Goal: Task Accomplishment & Management: Use online tool/utility

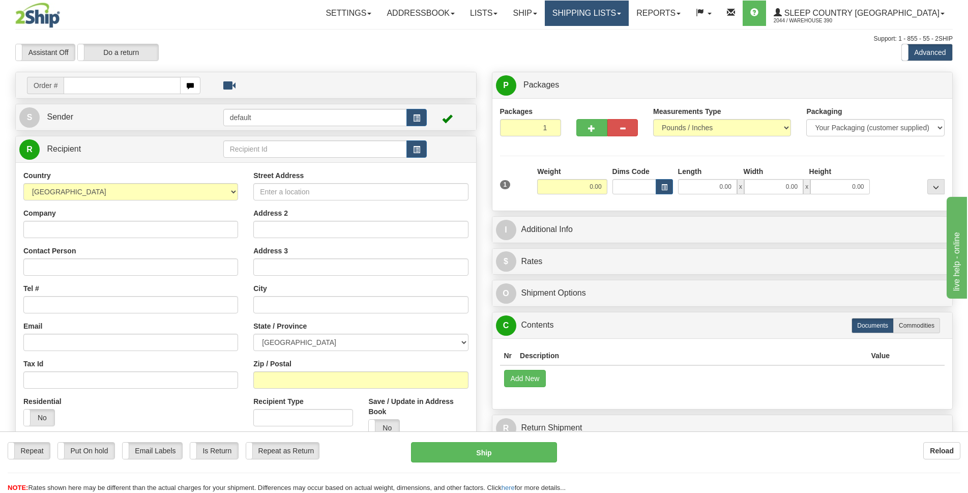
click at [629, 11] on link "Shipping lists" at bounding box center [587, 13] width 84 height 25
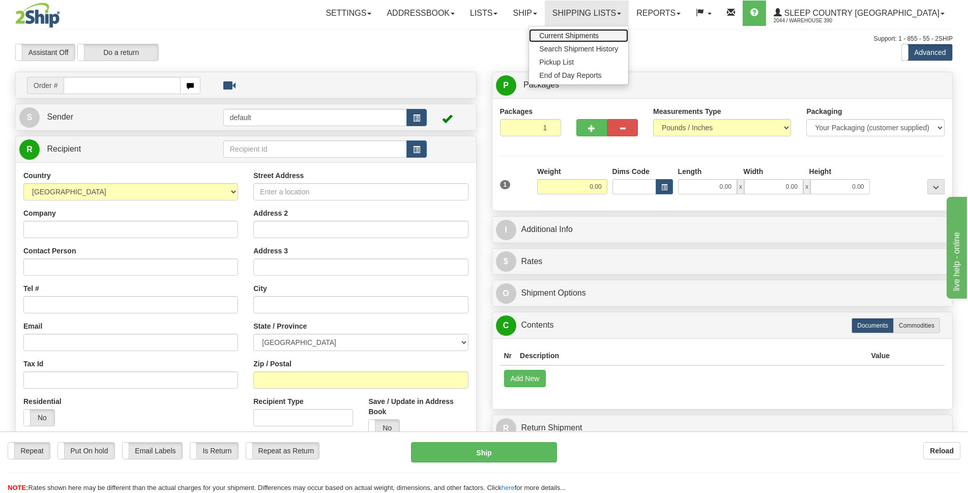
click at [599, 37] on span "Current Shipments" at bounding box center [569, 36] width 60 height 8
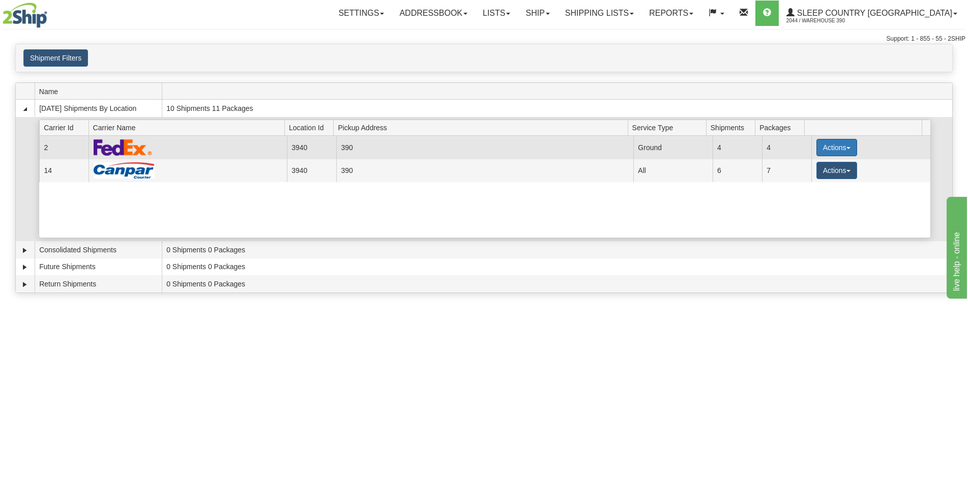
click at [846, 149] on span "button" at bounding box center [848, 148] width 4 height 2
click at [803, 168] on span "Details" at bounding box center [798, 166] width 27 height 7
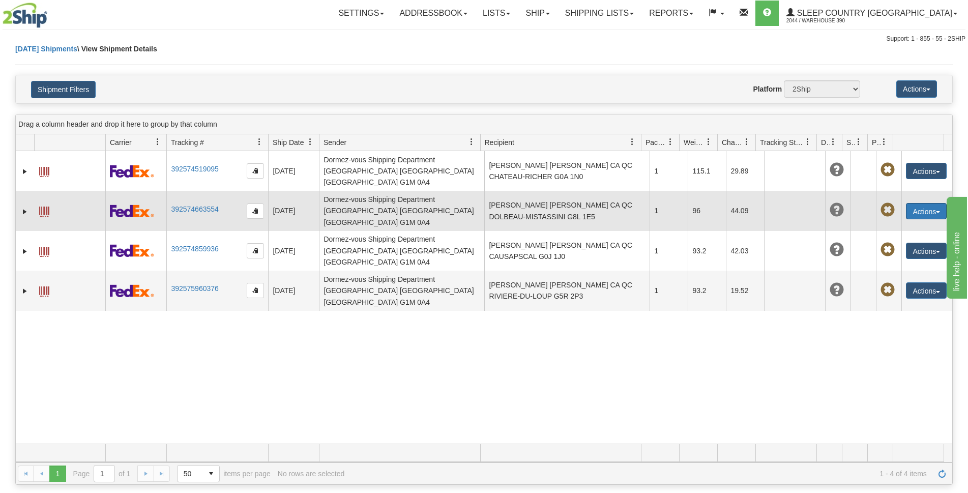
click at [929, 203] on button "Actions" at bounding box center [926, 211] width 41 height 16
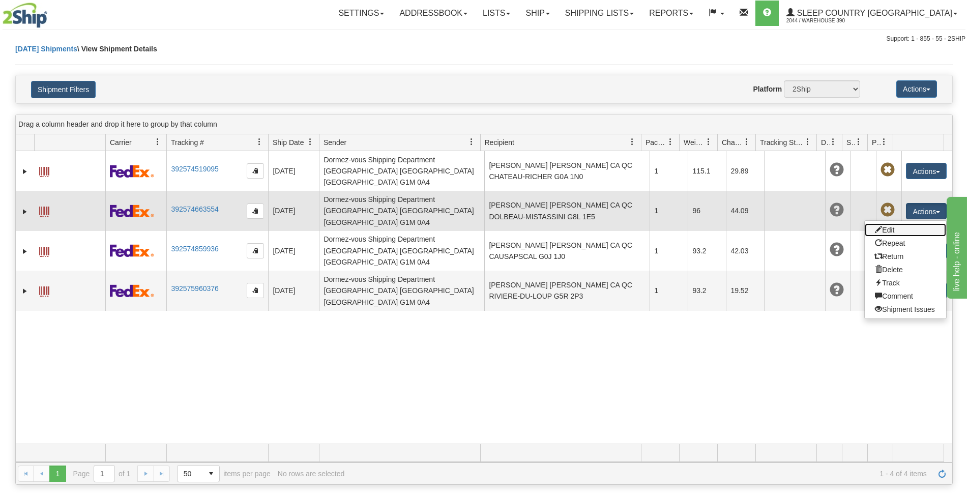
click at [889, 223] on link "Edit" at bounding box center [905, 229] width 81 height 13
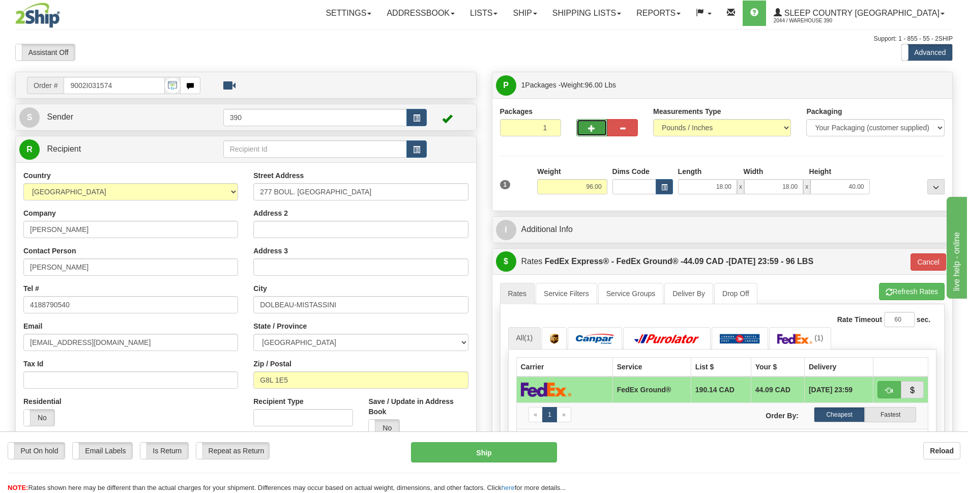
click at [595, 126] on span "button" at bounding box center [591, 128] width 7 height 7
radio input "true"
type input "2"
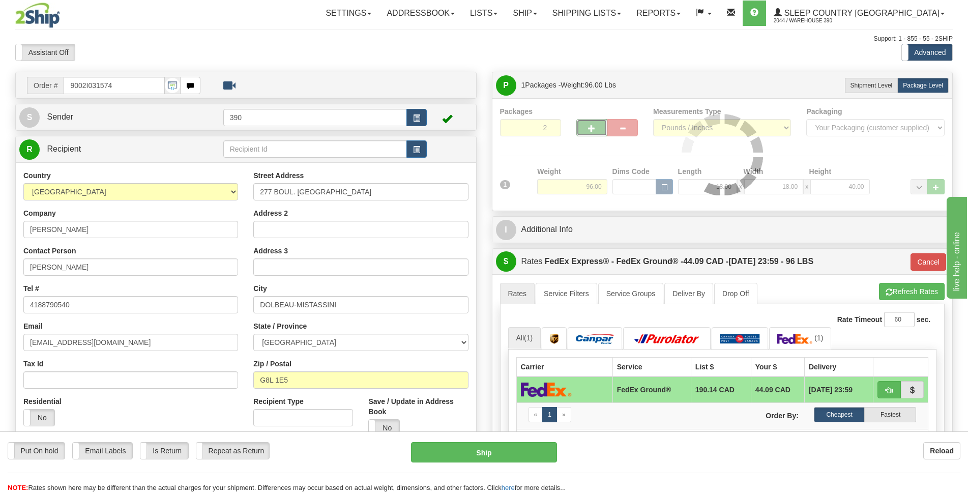
type input "92"
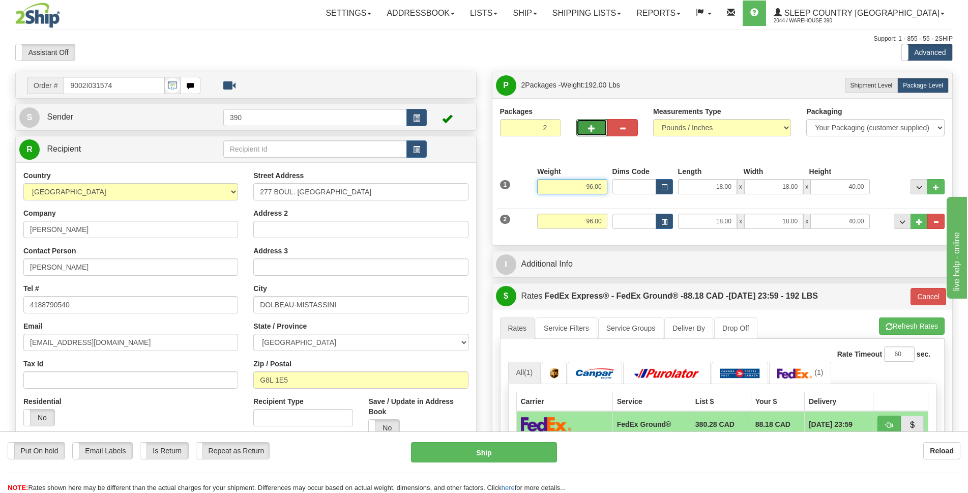
click at [590, 183] on input "96.00" at bounding box center [572, 186] width 70 height 15
type input "70.00"
type input "92"
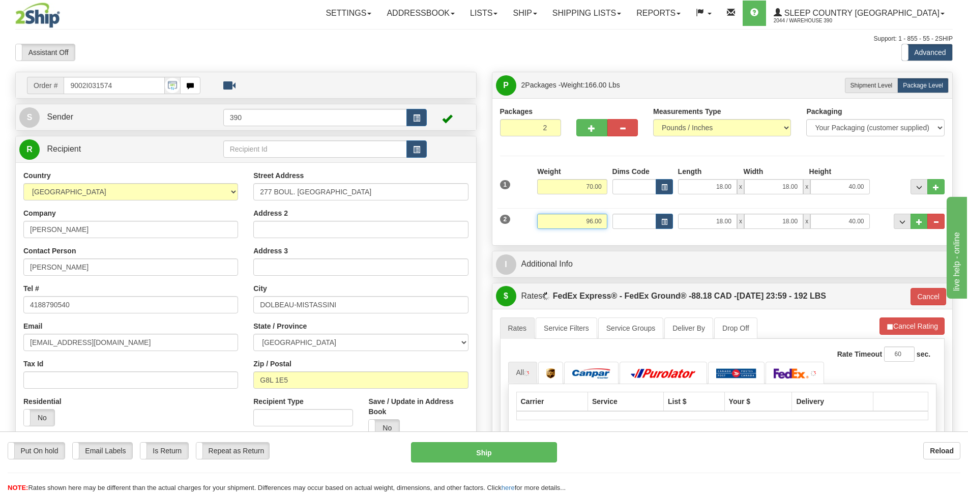
click at [592, 222] on input "96.00" at bounding box center [572, 221] width 70 height 15
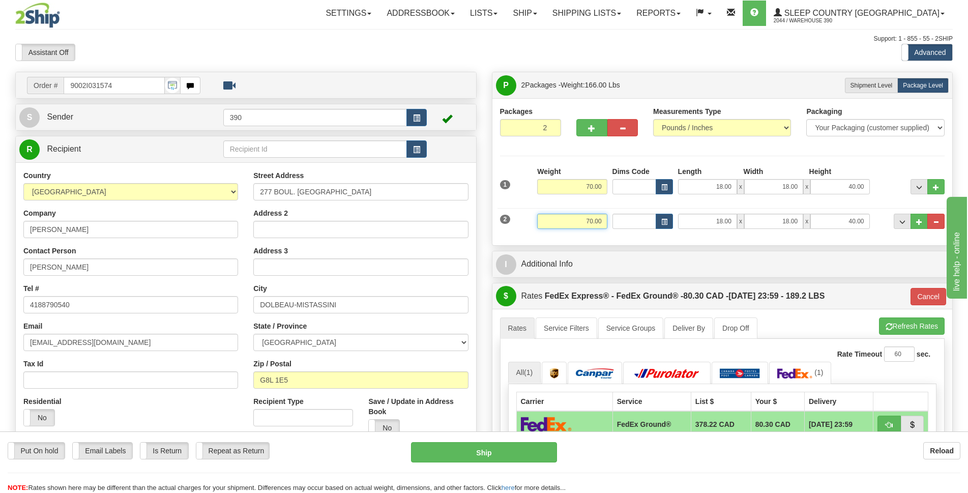
type input "70.00"
click at [723, 249] on div "P Packages 2 Packages - Weight: 166.00 Lbs Shipment Level Shipm. Package Level …" at bounding box center [722, 413] width 477 height 682
type input "92"
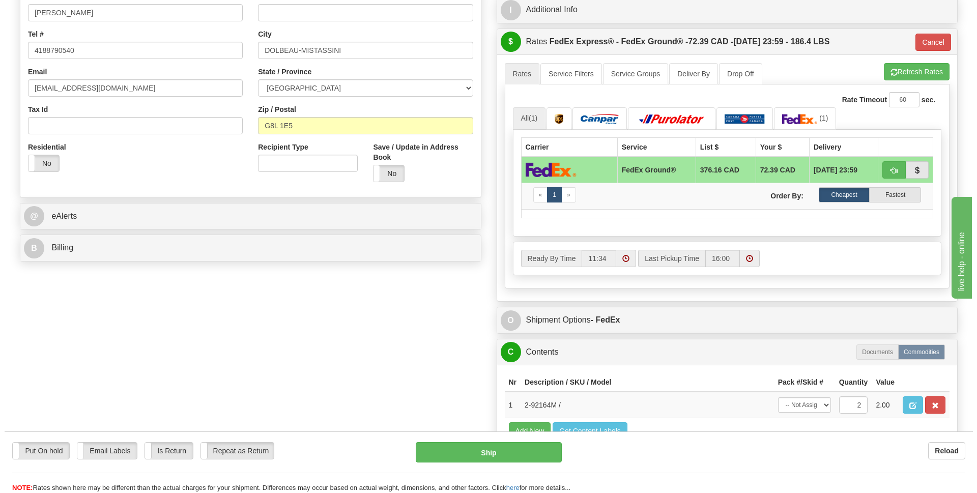
scroll to position [356, 0]
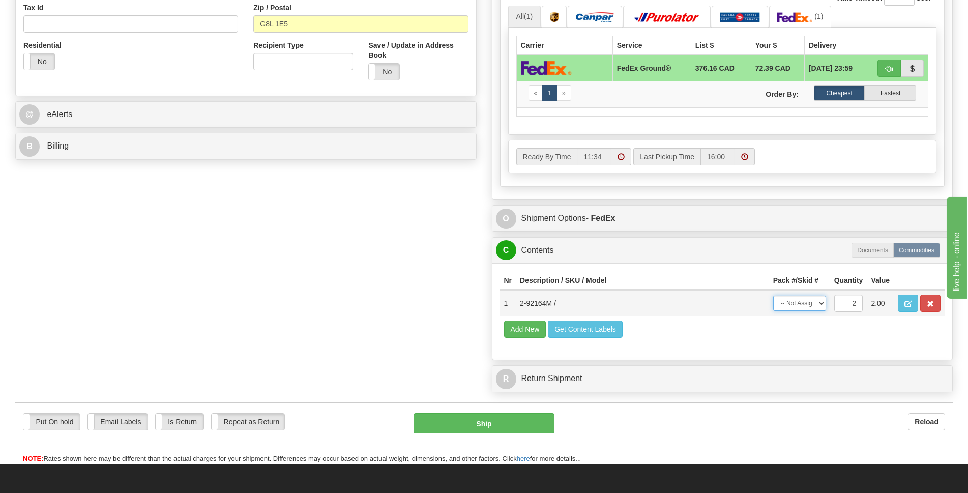
click at [817, 305] on select "-- Not Assigned -- Package 1 Package 2 Split" at bounding box center [799, 303] width 53 height 15
select select "SPLIT"
click at [773, 296] on select "-- Not Assigned -- Package 1 Package 2 Split" at bounding box center [799, 303] width 53 height 15
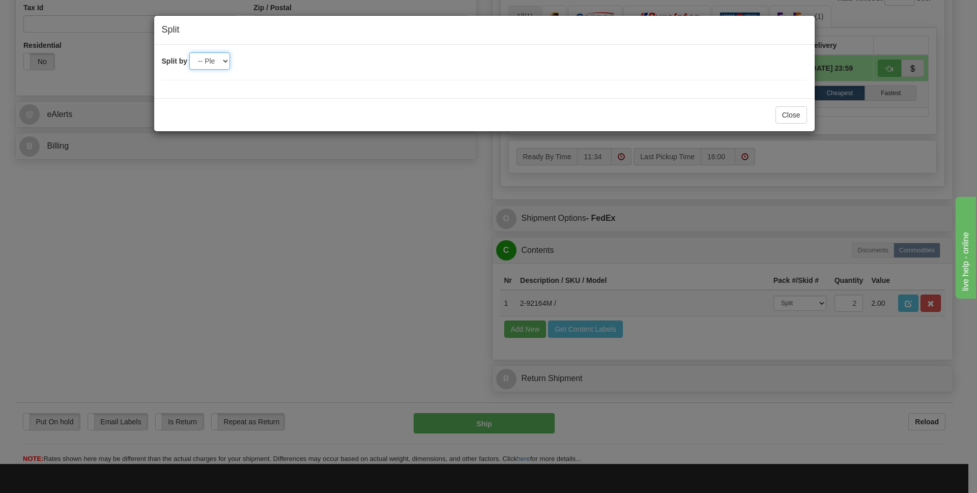
click at [216, 62] on select "-- Please select -- 2" at bounding box center [209, 60] width 41 height 17
select select "2"
click at [189, 52] on select "-- Please select -- 2" at bounding box center [209, 60] width 41 height 17
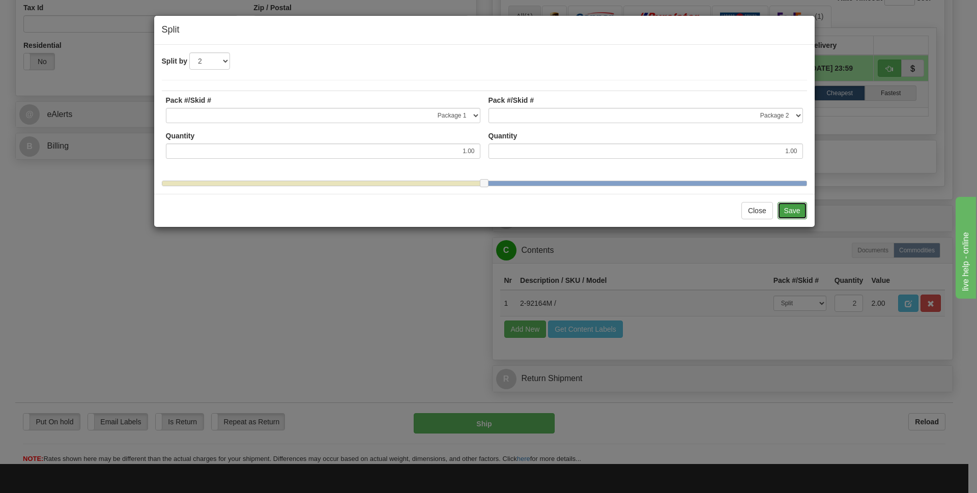
click at [799, 219] on button "Save" at bounding box center [792, 210] width 30 height 17
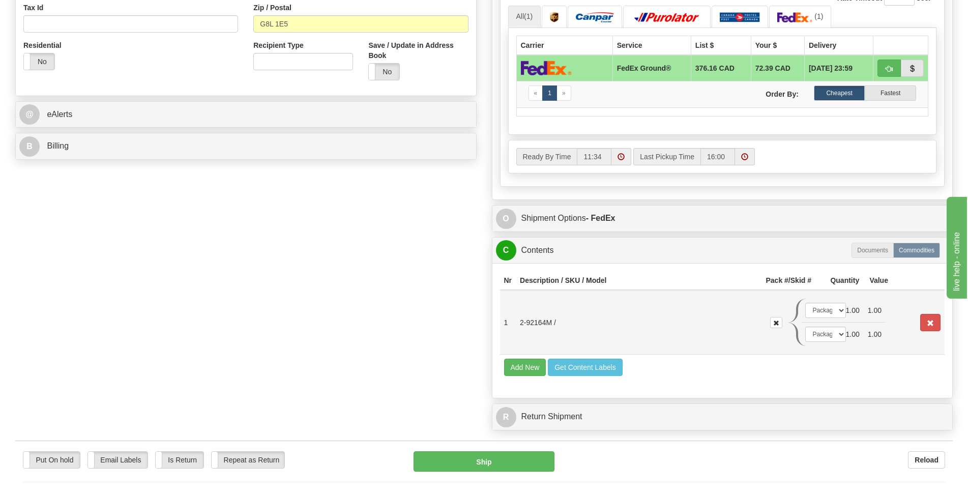
click at [842, 310] on td "1.00" at bounding box center [853, 311] width 22 height 24
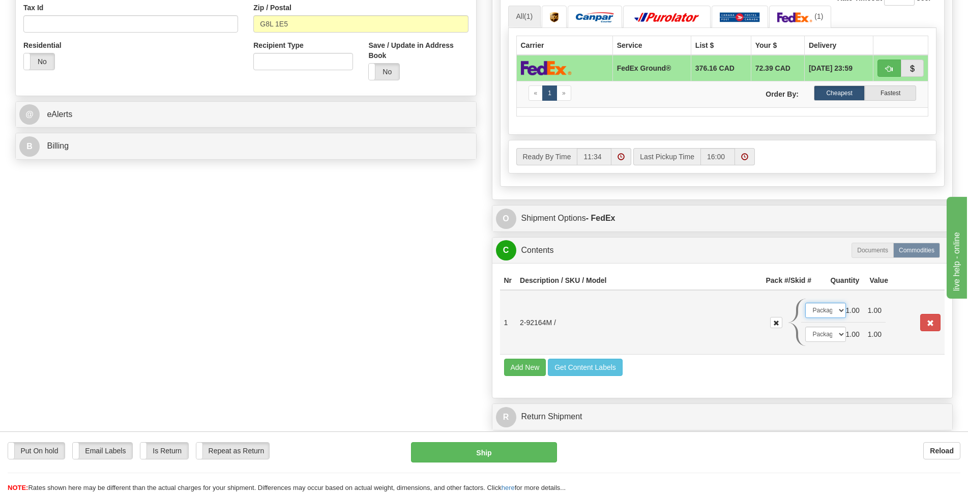
click at [841, 310] on select "-- Not Assigned -- Package 1 Package 2" at bounding box center [825, 310] width 41 height 15
click at [840, 334] on select "-- Not Assigned -- Package 1 Package 2" at bounding box center [825, 334] width 41 height 15
click at [522, 451] on button "Ship" at bounding box center [484, 452] width 146 height 20
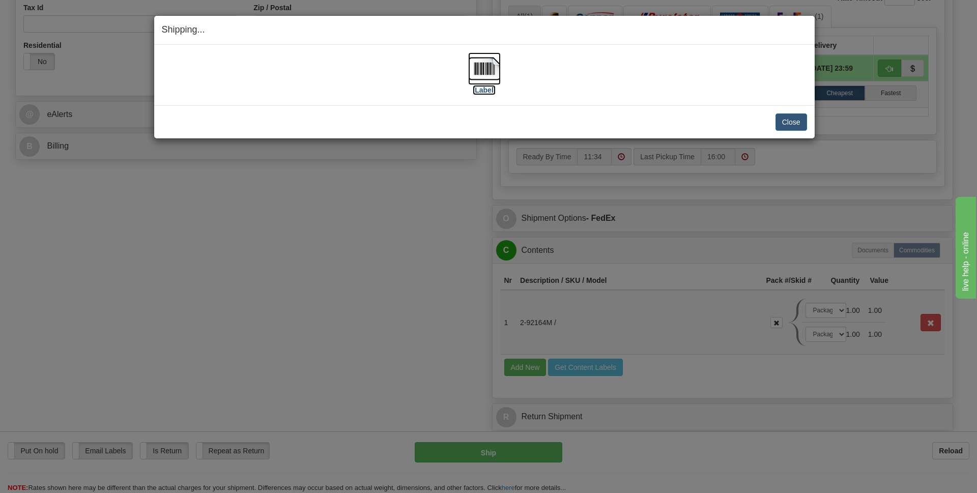
click at [484, 71] on img at bounding box center [484, 68] width 33 height 33
click at [794, 123] on button "Close" at bounding box center [791, 121] width 32 height 17
